Goal: Task Accomplishment & Management: Use online tool/utility

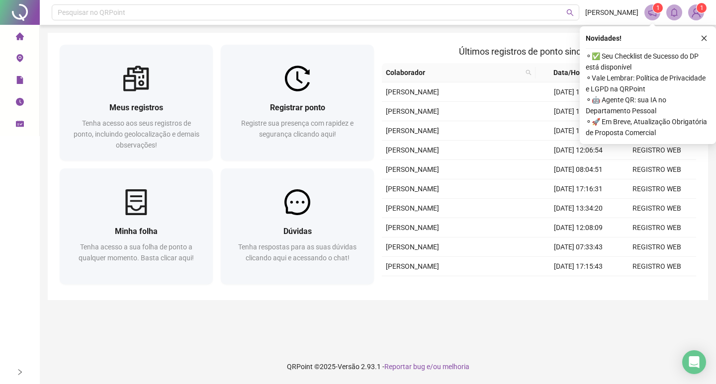
click at [704, 38] on icon "close" at bounding box center [704, 38] width 7 height 7
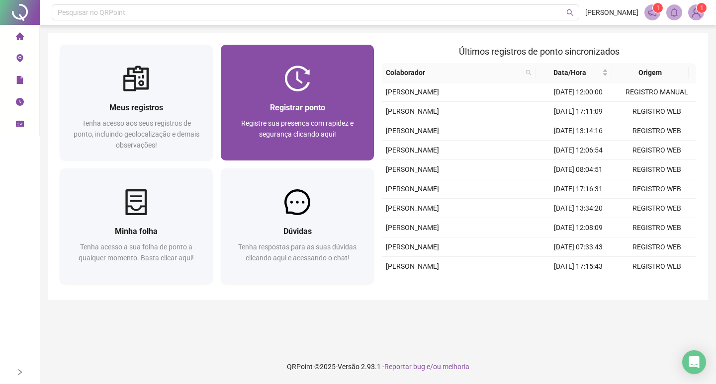
click at [329, 101] on div "Registrar ponto Registre sua presença com rapidez e segurança clicando aqui!" at bounding box center [297, 125] width 153 height 69
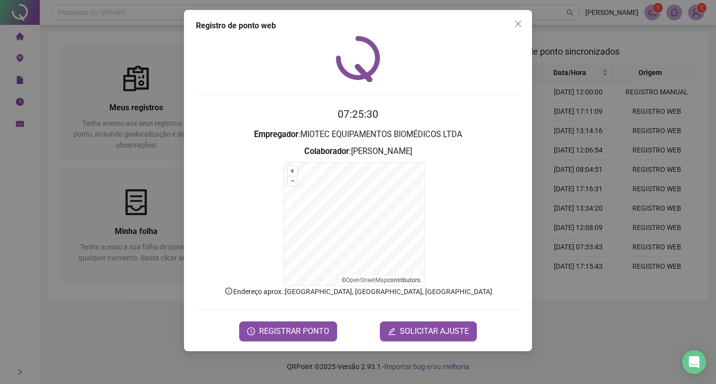
drag, startPoint x: 282, startPoint y: 335, endPoint x: 298, endPoint y: 354, distance: 24.4
click at [297, 353] on div "Registro de ponto web 07:25:30 Empregador : MIOTEC EQUIPAMENTOS BIOMÉDICOS LTDA…" at bounding box center [358, 192] width 716 height 384
click at [307, 336] on span "REGISTRAR PONTO" at bounding box center [294, 332] width 70 height 12
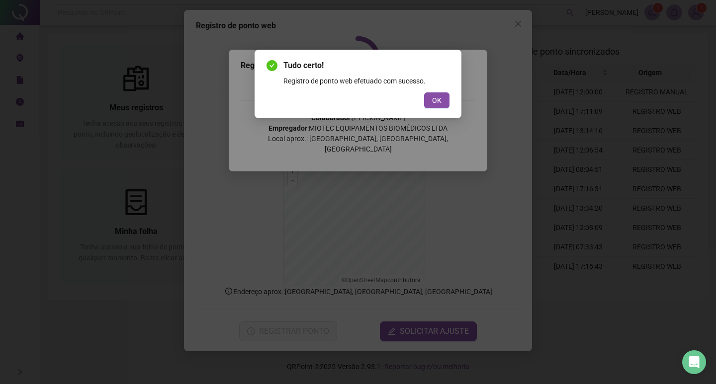
click at [434, 92] on button "OK" at bounding box center [436, 100] width 25 height 16
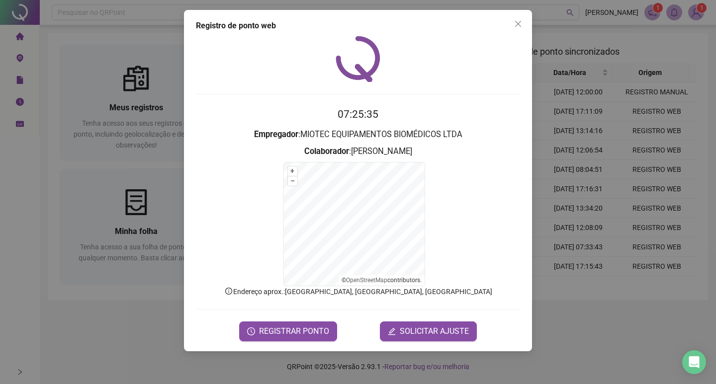
click at [513, 23] on span "Close" at bounding box center [518, 24] width 16 height 8
